Goal: Task Accomplishment & Management: Manage account settings

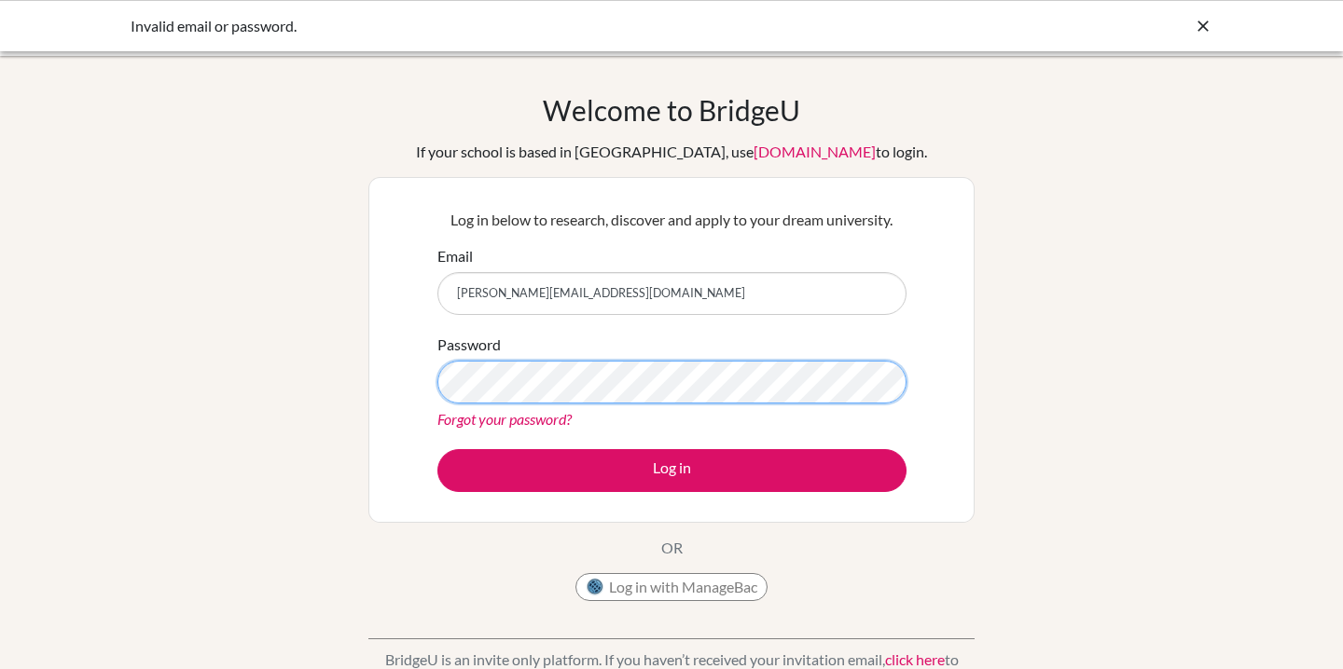
click at [437, 449] on button "Log in" at bounding box center [671, 470] width 469 height 43
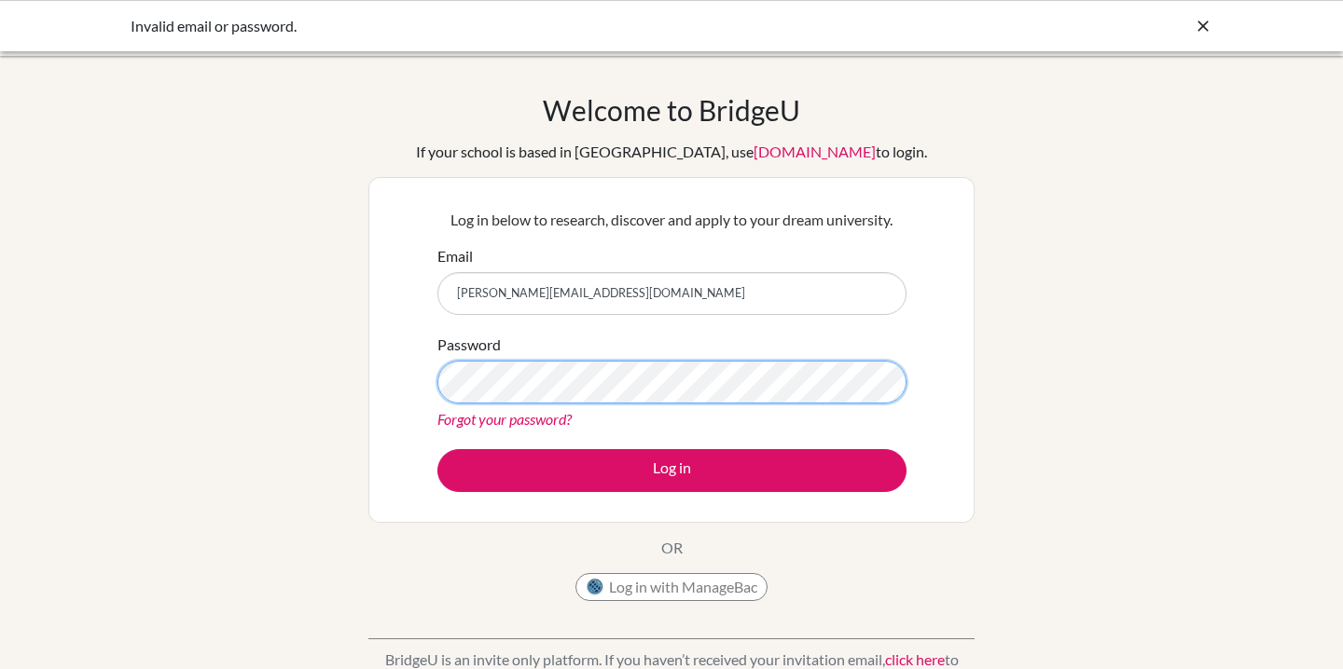
click at [437, 449] on button "Log in" at bounding box center [671, 470] width 469 height 43
click at [474, 421] on link "Forgot your password?" at bounding box center [504, 419] width 134 height 18
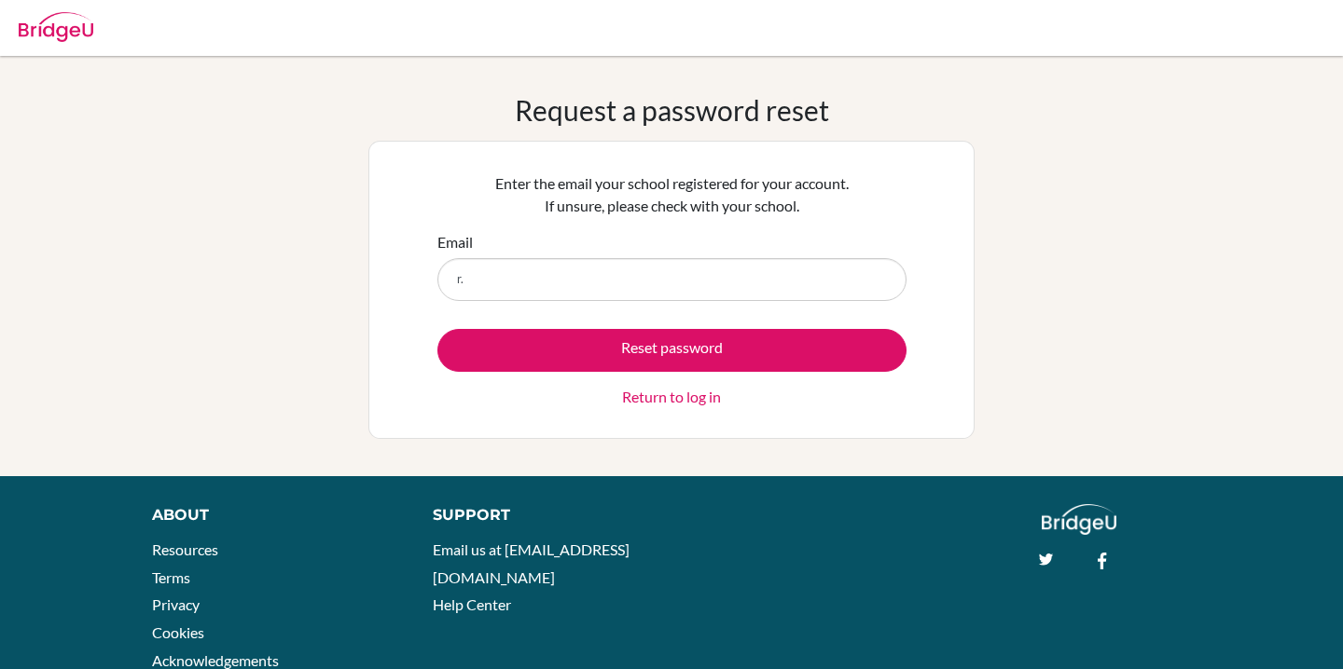
type input "[PERSON_NAME][EMAIL_ADDRESS][DOMAIN_NAME]"
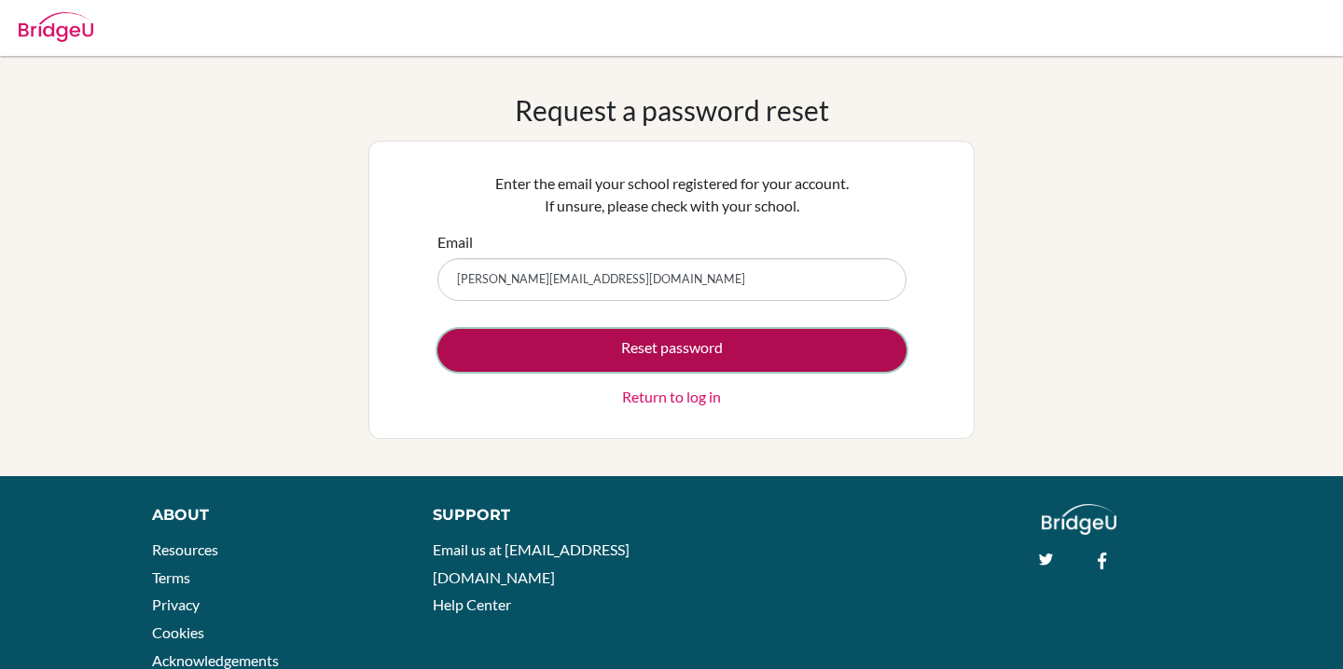
click at [679, 348] on button "Reset password" at bounding box center [671, 350] width 469 height 43
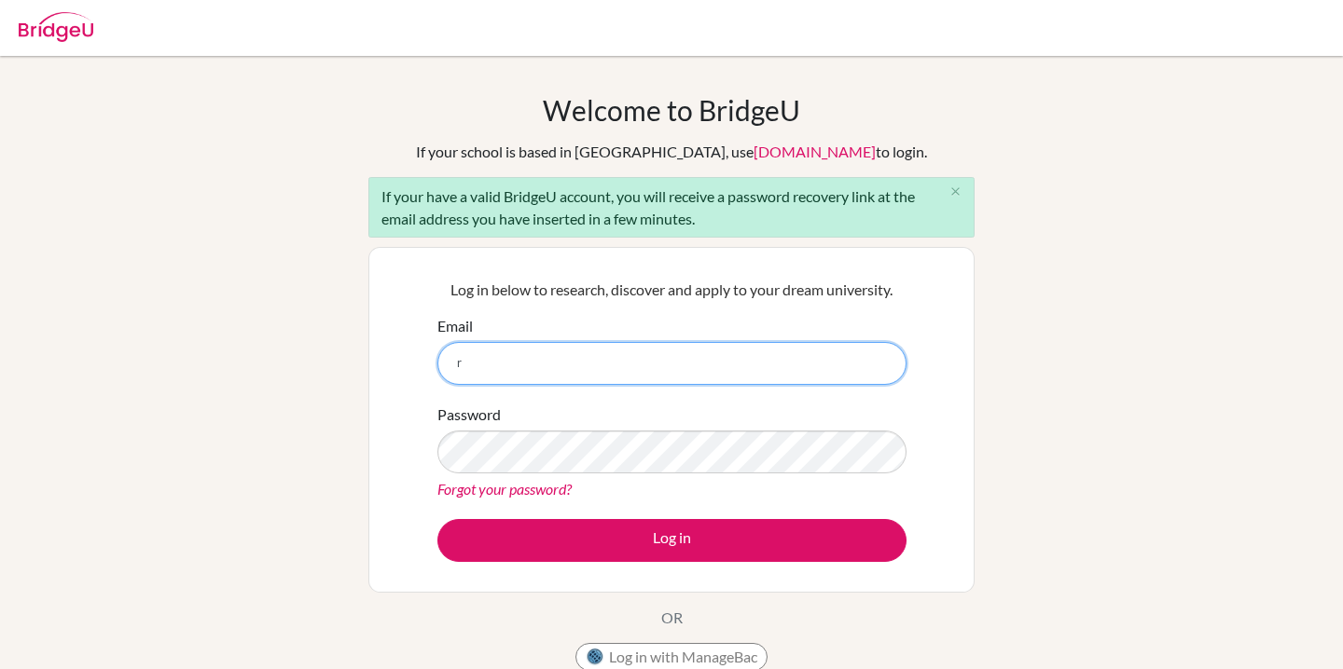
type input "r.godoy.2026@seishn.com"
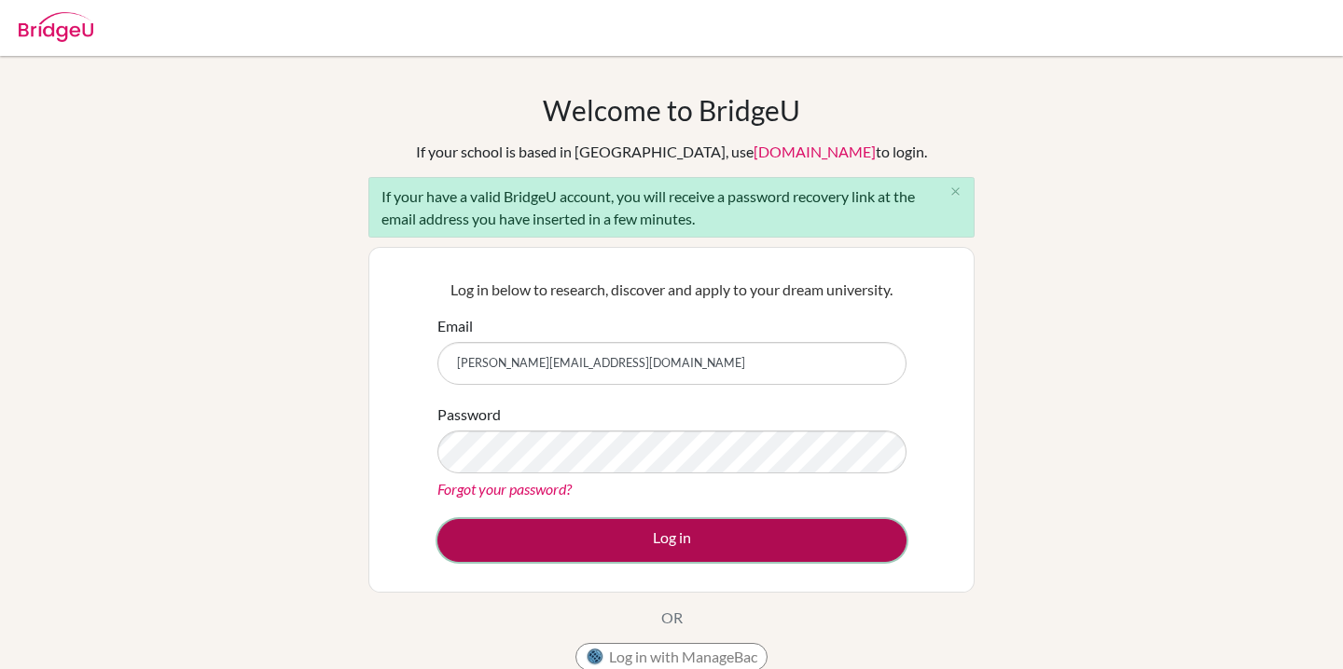
click at [564, 531] on button "Log in" at bounding box center [671, 540] width 469 height 43
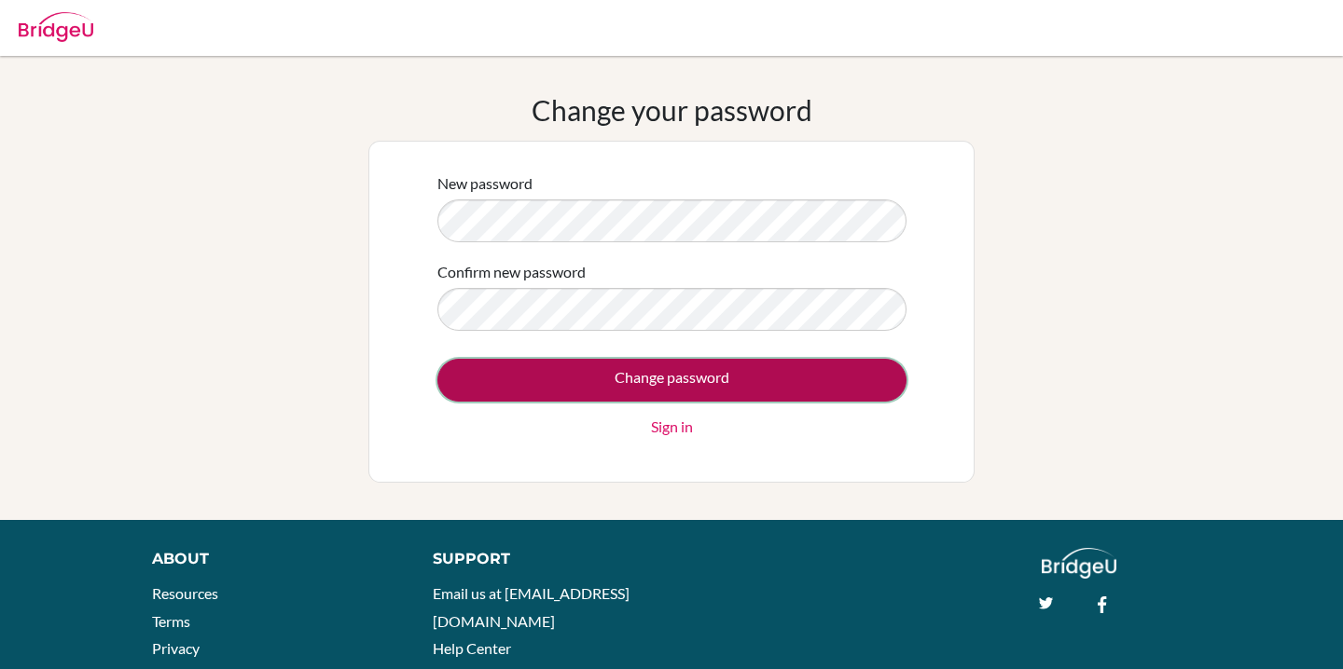
click at [655, 370] on input "Change password" at bounding box center [671, 380] width 469 height 43
